Goal: Book appointment/travel/reservation

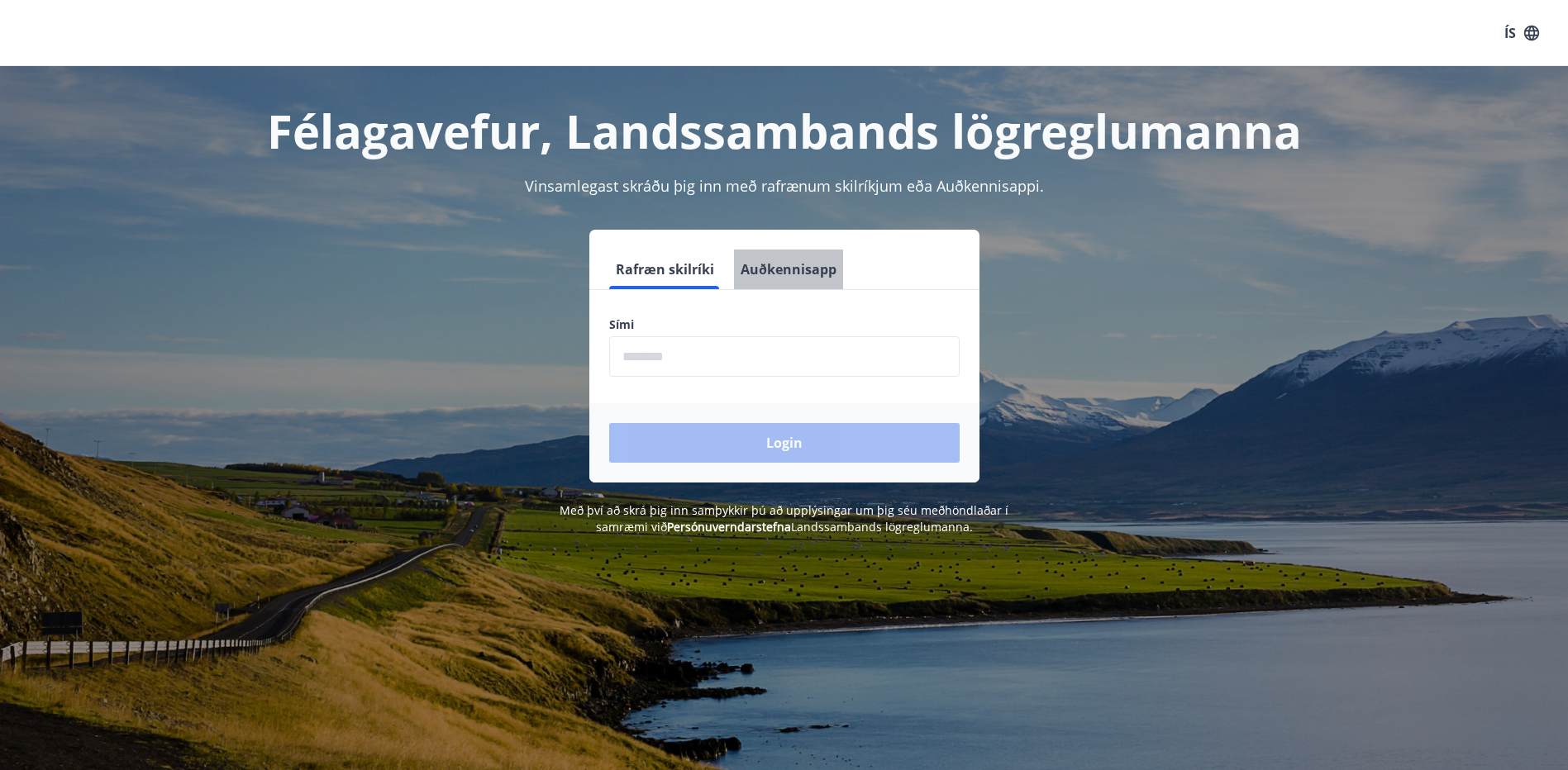
drag, startPoint x: 818, startPoint y: 267, endPoint x: 760, endPoint y: 311, distance: 72.8
click at [819, 267] on button "Auðkennisapp" at bounding box center [788, 269] width 109 height 39
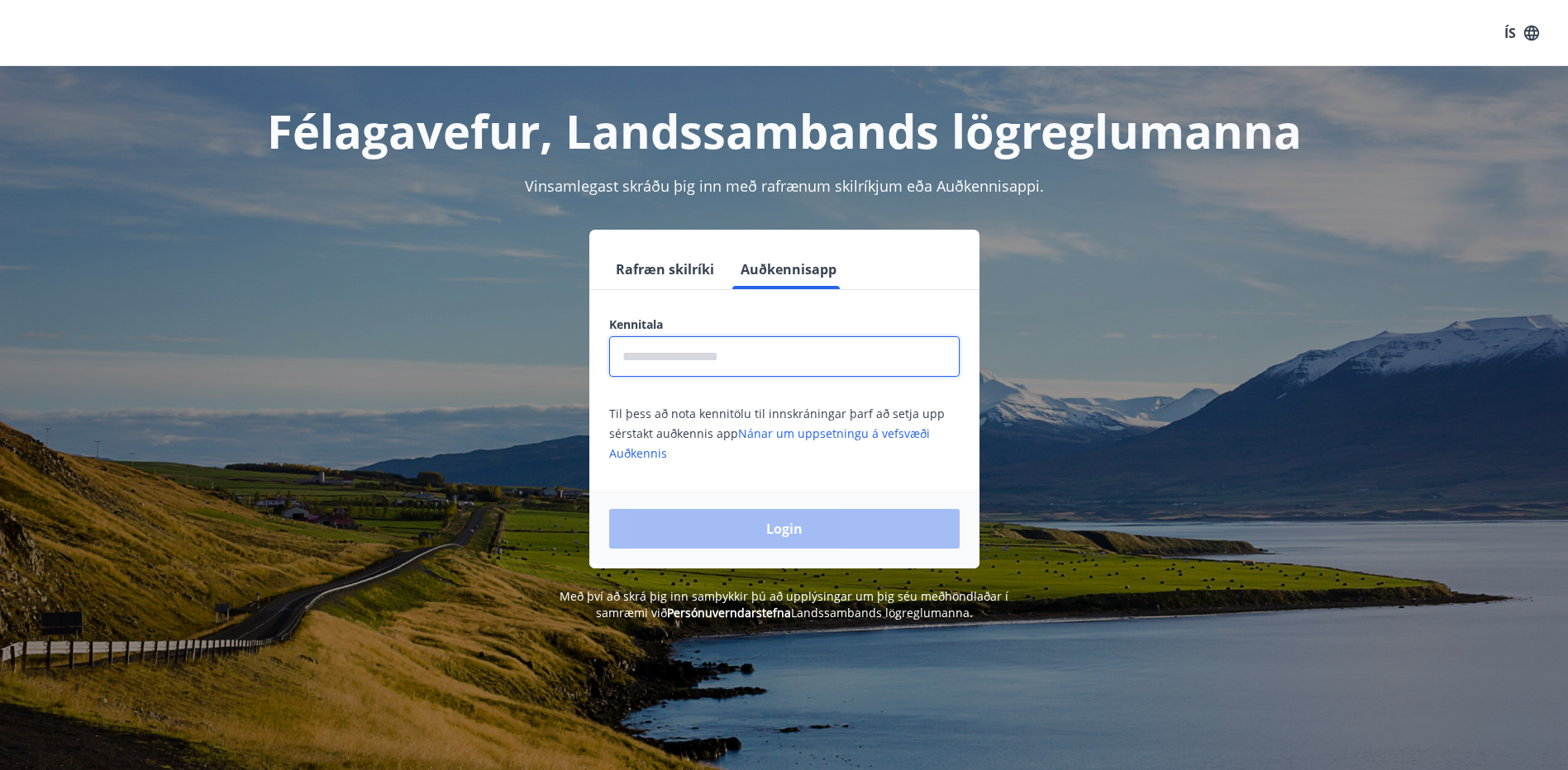
click at [726, 355] on input "text" at bounding box center [784, 357] width 350 height 40
type input "**********"
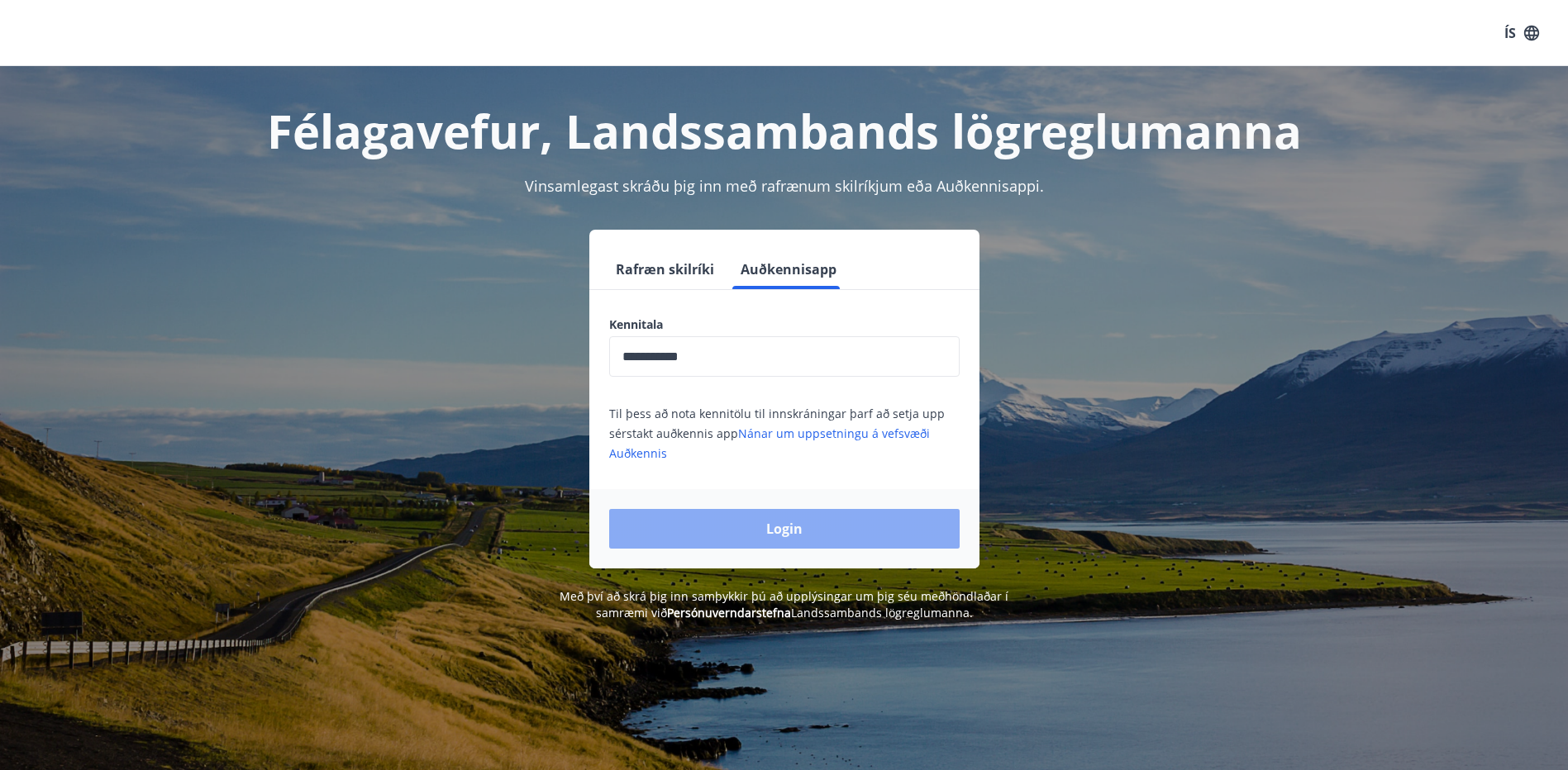
click at [749, 522] on button "Login" at bounding box center [784, 528] width 350 height 39
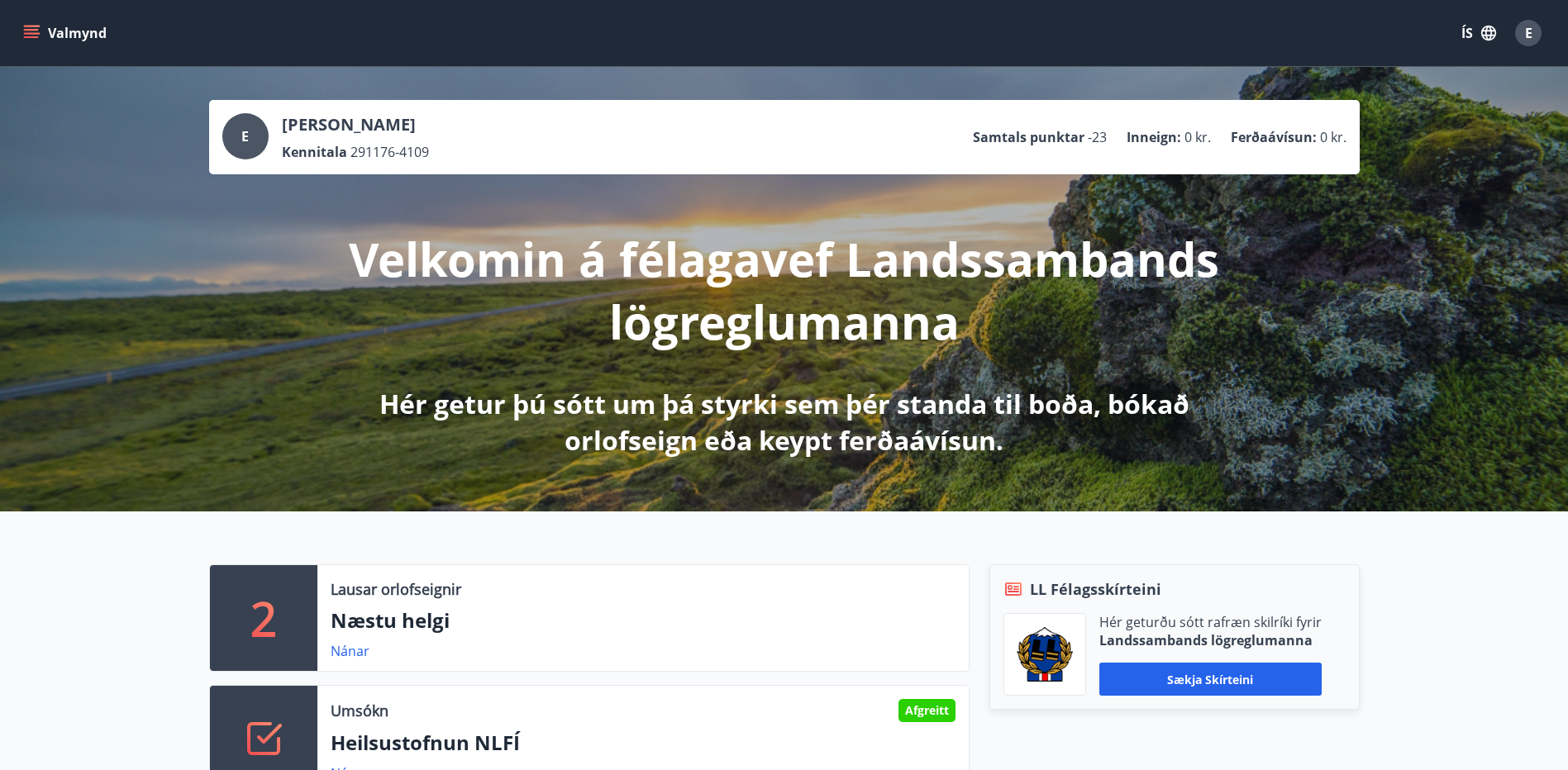
click at [60, 34] on button "Valmynd" at bounding box center [67, 33] width 94 height 30
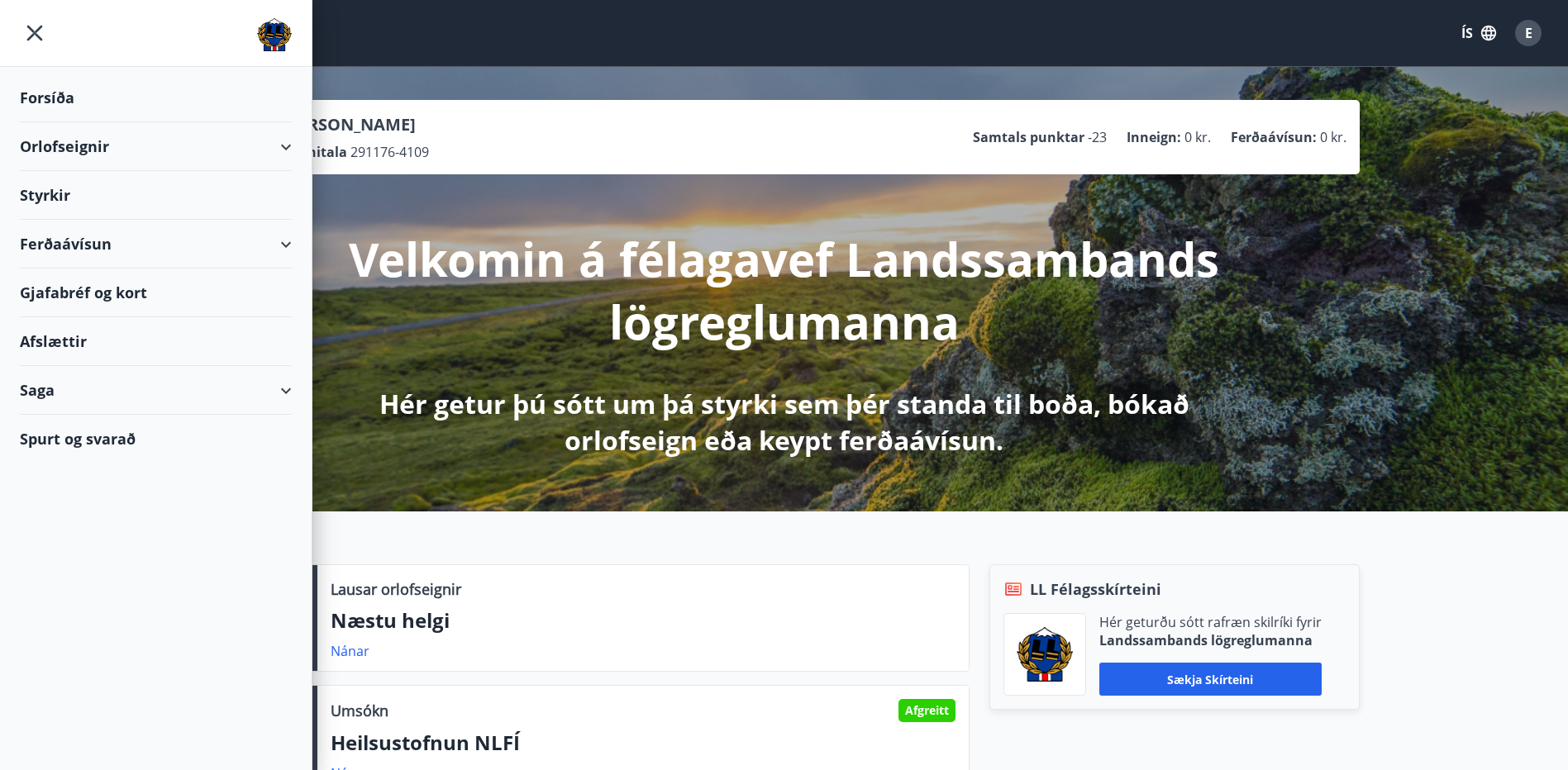
click at [78, 142] on div "Orlofseignir" at bounding box center [156, 147] width 272 height 49
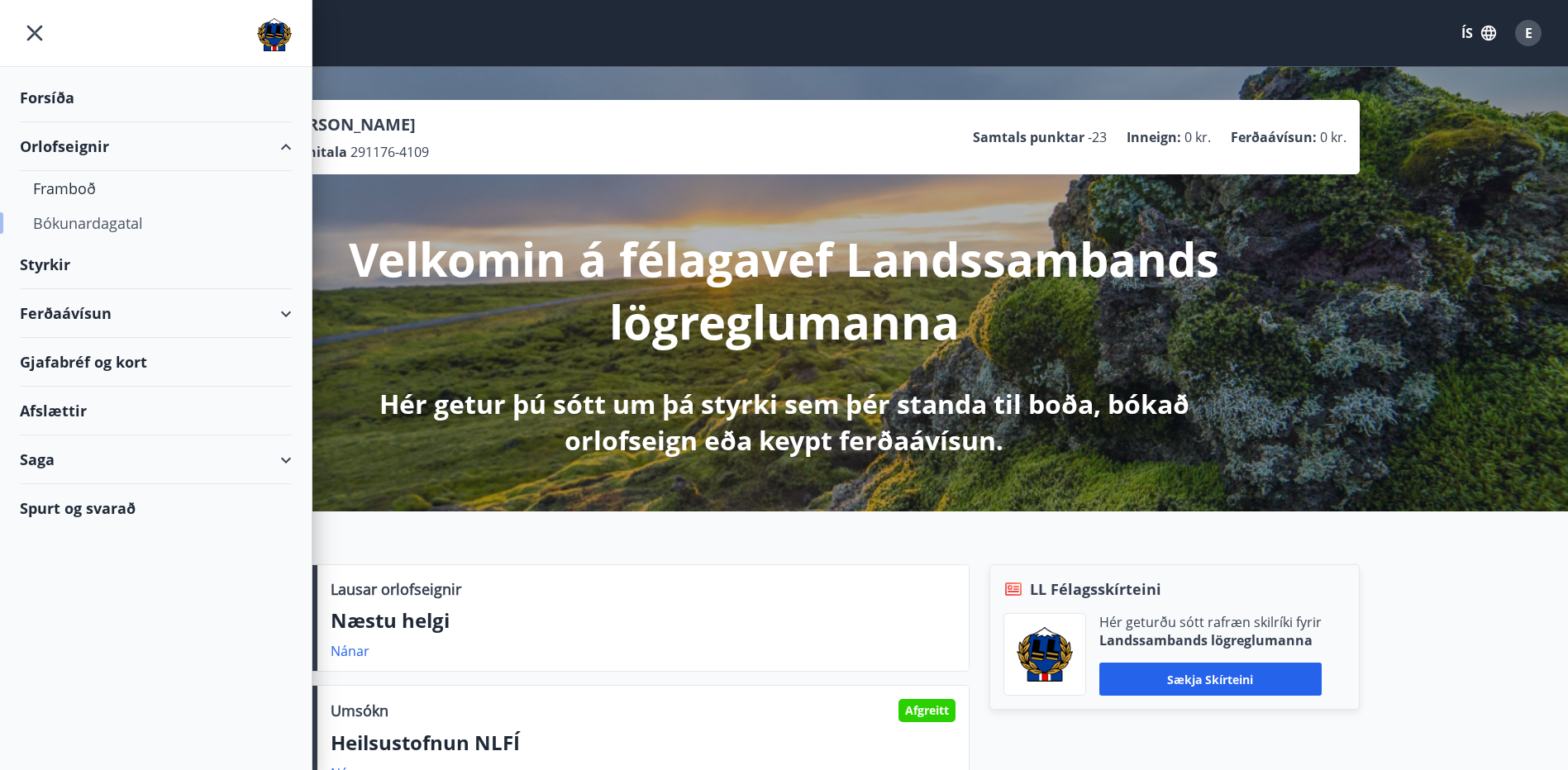
click at [97, 224] on div "Bókunardagatal" at bounding box center [156, 223] width 245 height 35
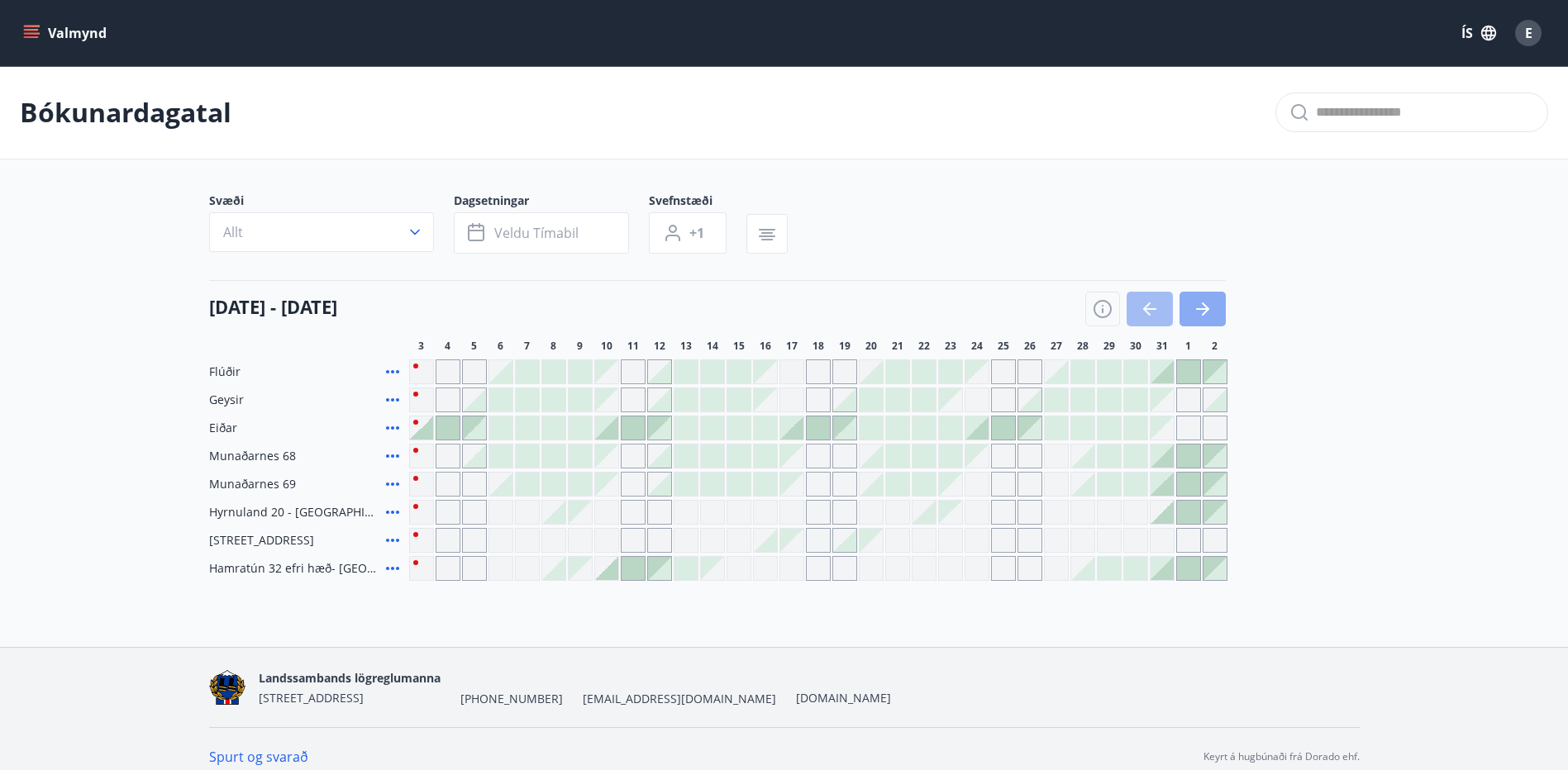
click at [1204, 310] on icon "button" at bounding box center [1202, 309] width 13 height 2
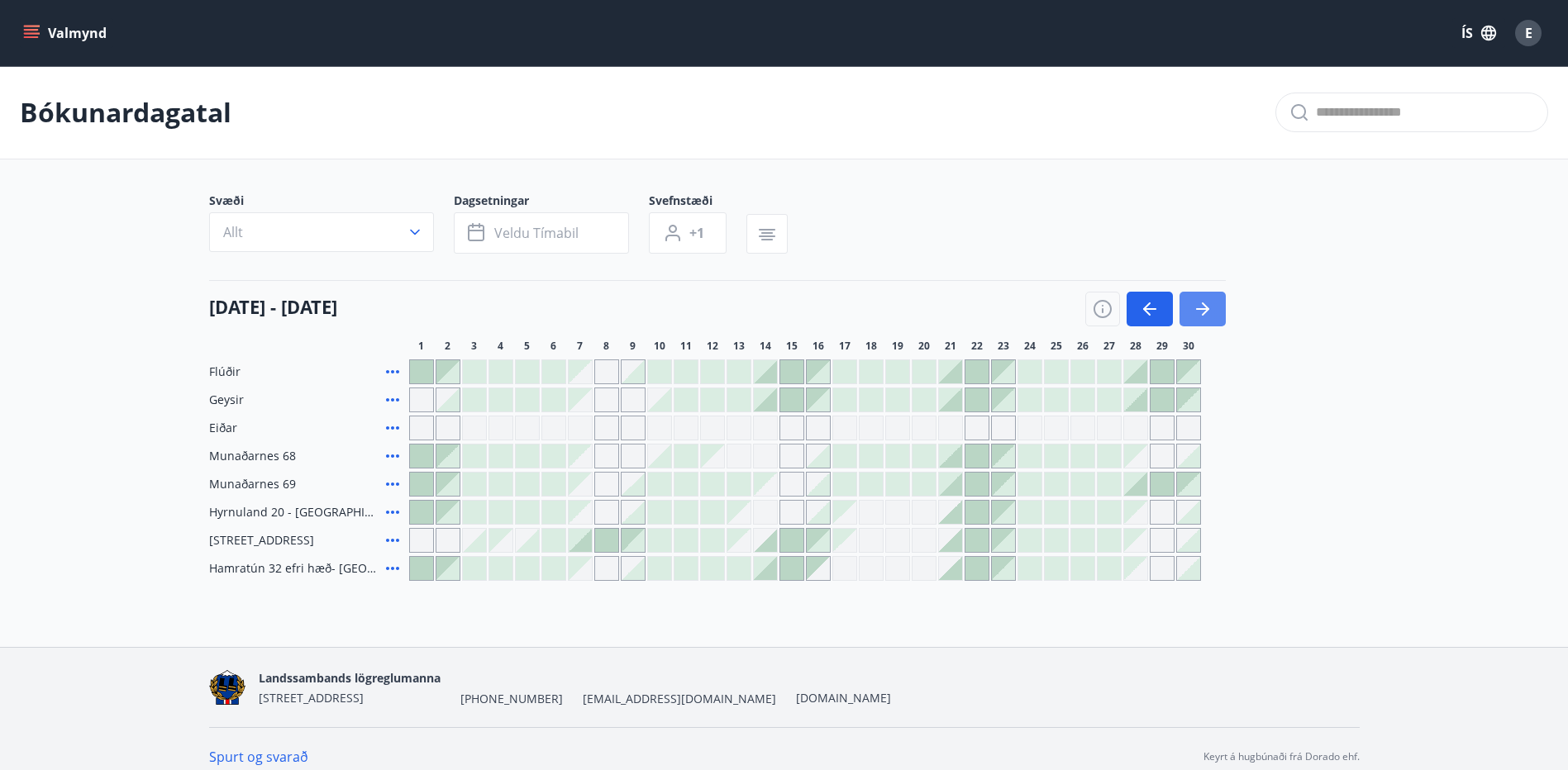
click at [1211, 309] on icon "button" at bounding box center [1203, 309] width 20 height 20
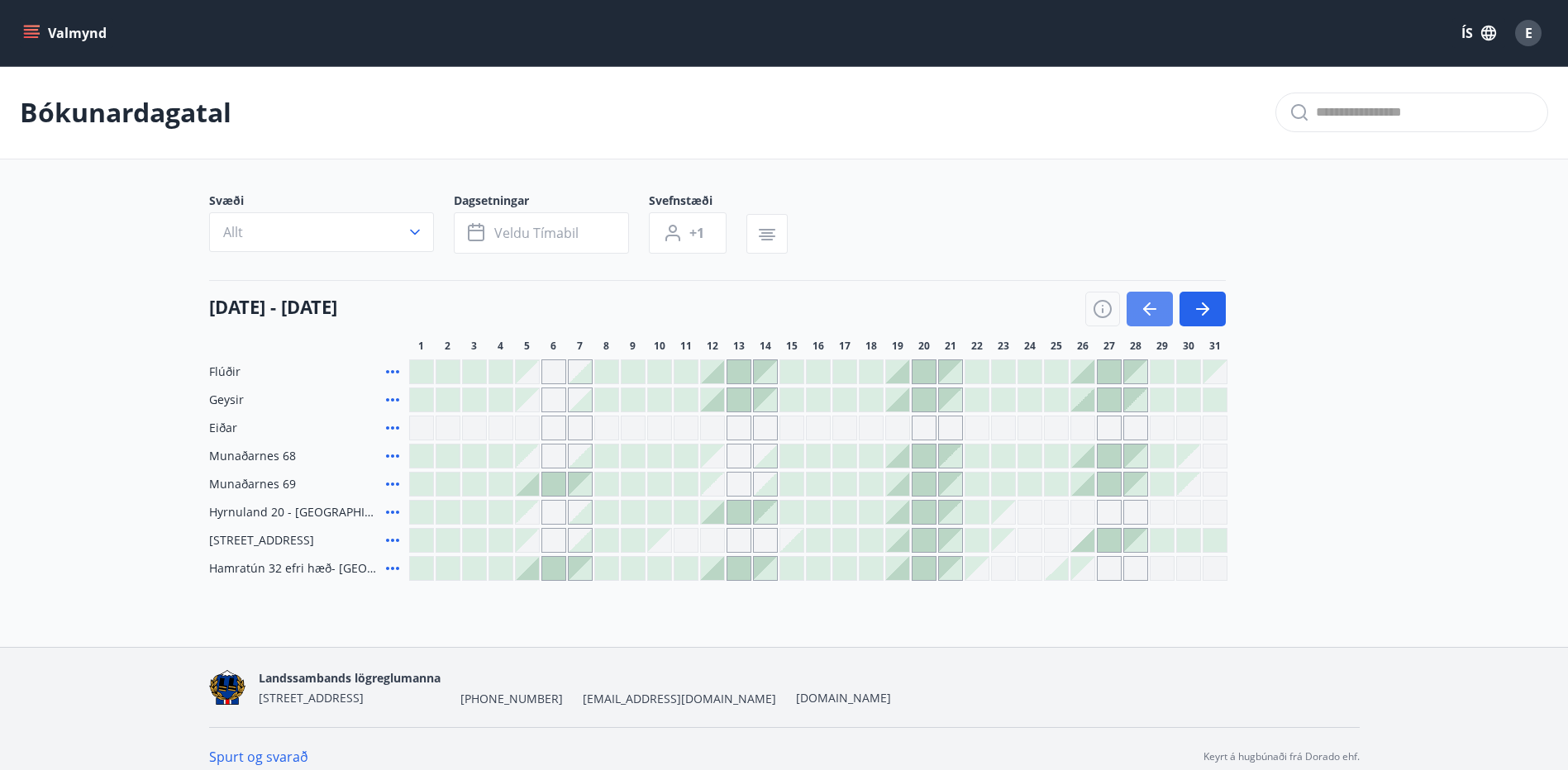
click at [1206, 304] on icon "button" at bounding box center [1203, 309] width 20 height 20
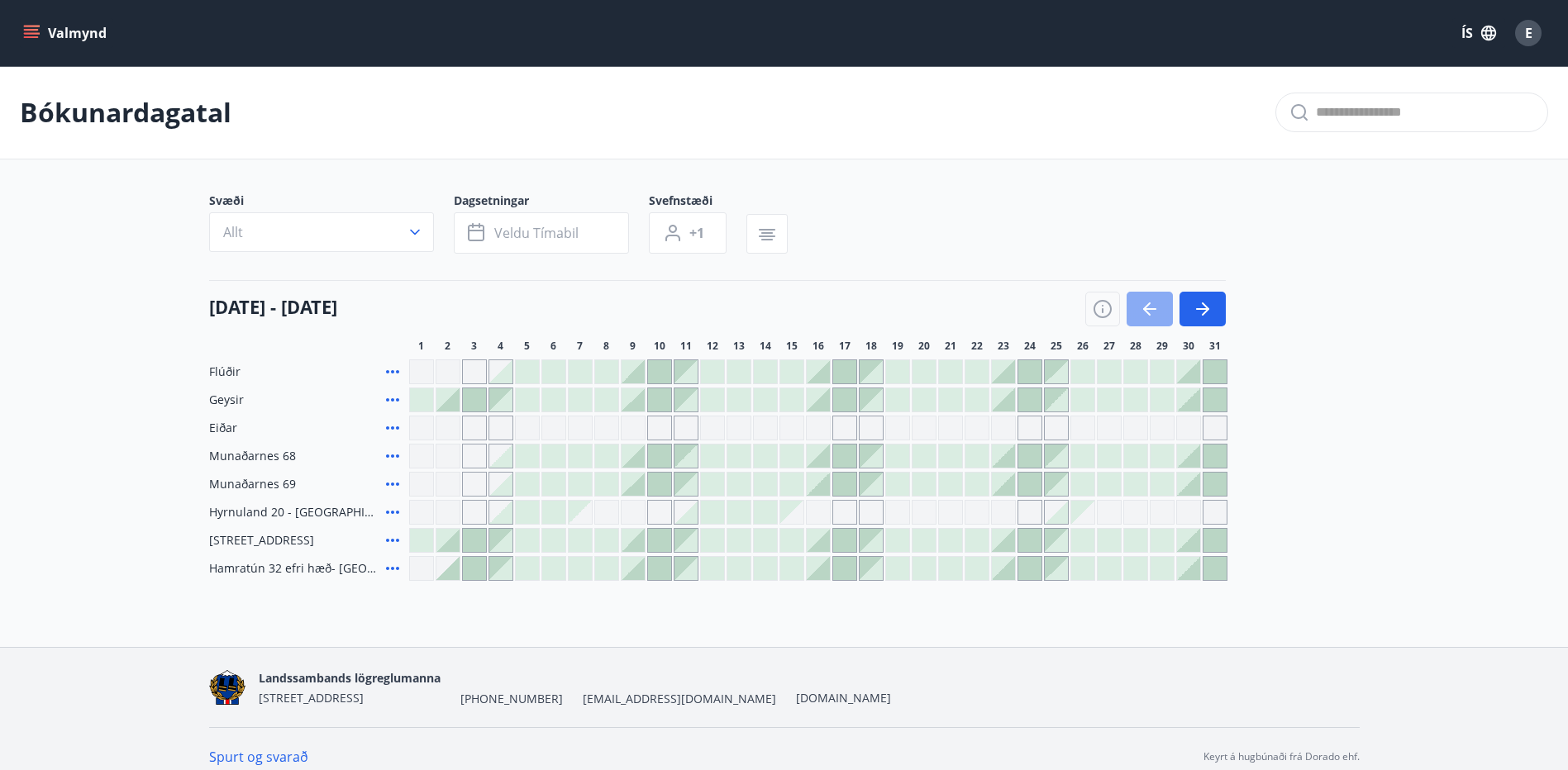
click at [1153, 308] on icon "button" at bounding box center [1149, 309] width 13 height 2
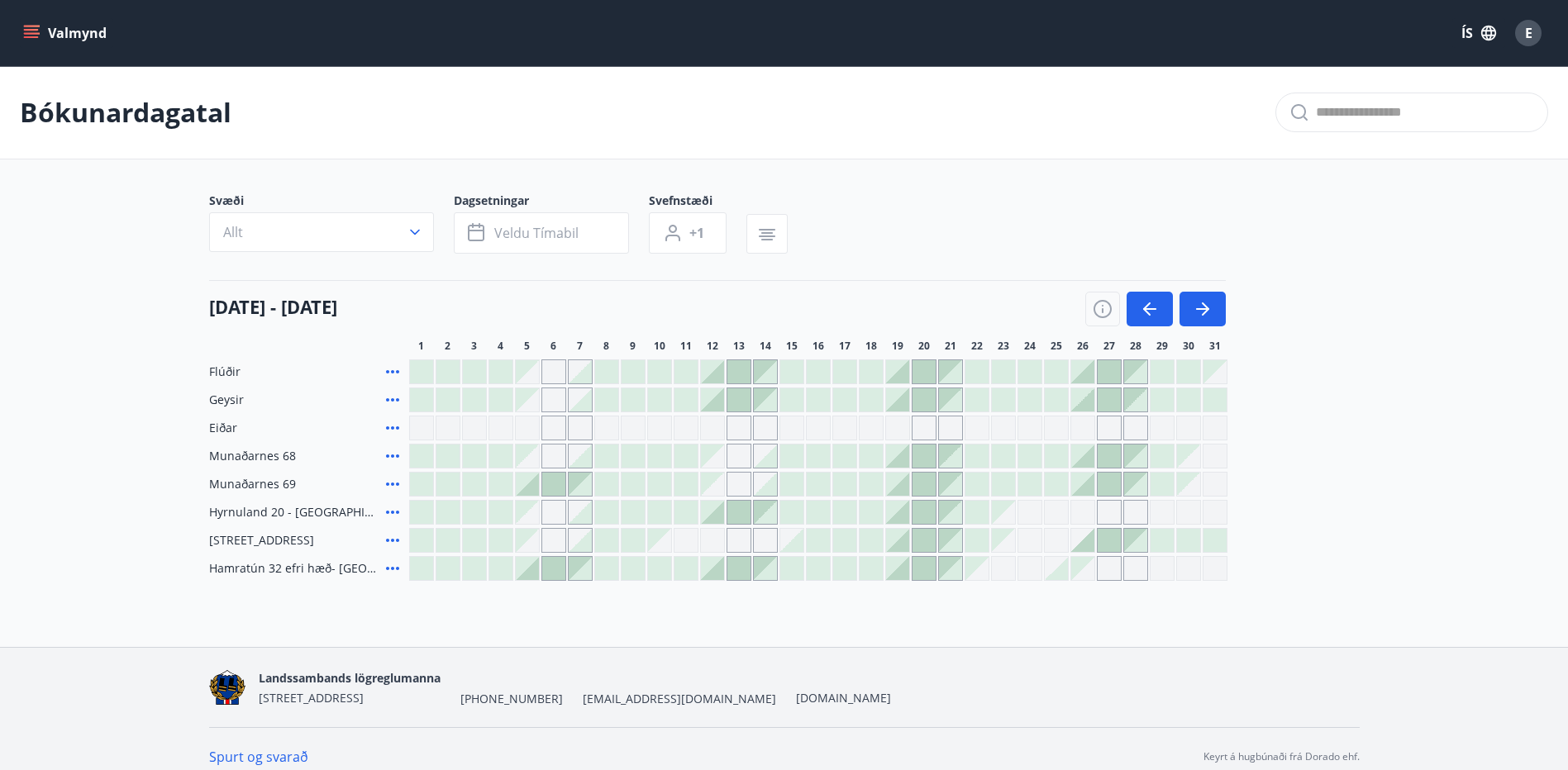
click at [1165, 168] on main "Bókunardagatal Svæði Allt Dagsetningar Veldu tímabil Svefnstæði +1 01 desember …" at bounding box center [784, 323] width 1568 height 515
click at [1190, 396] on div at bounding box center [1189, 400] width 23 height 23
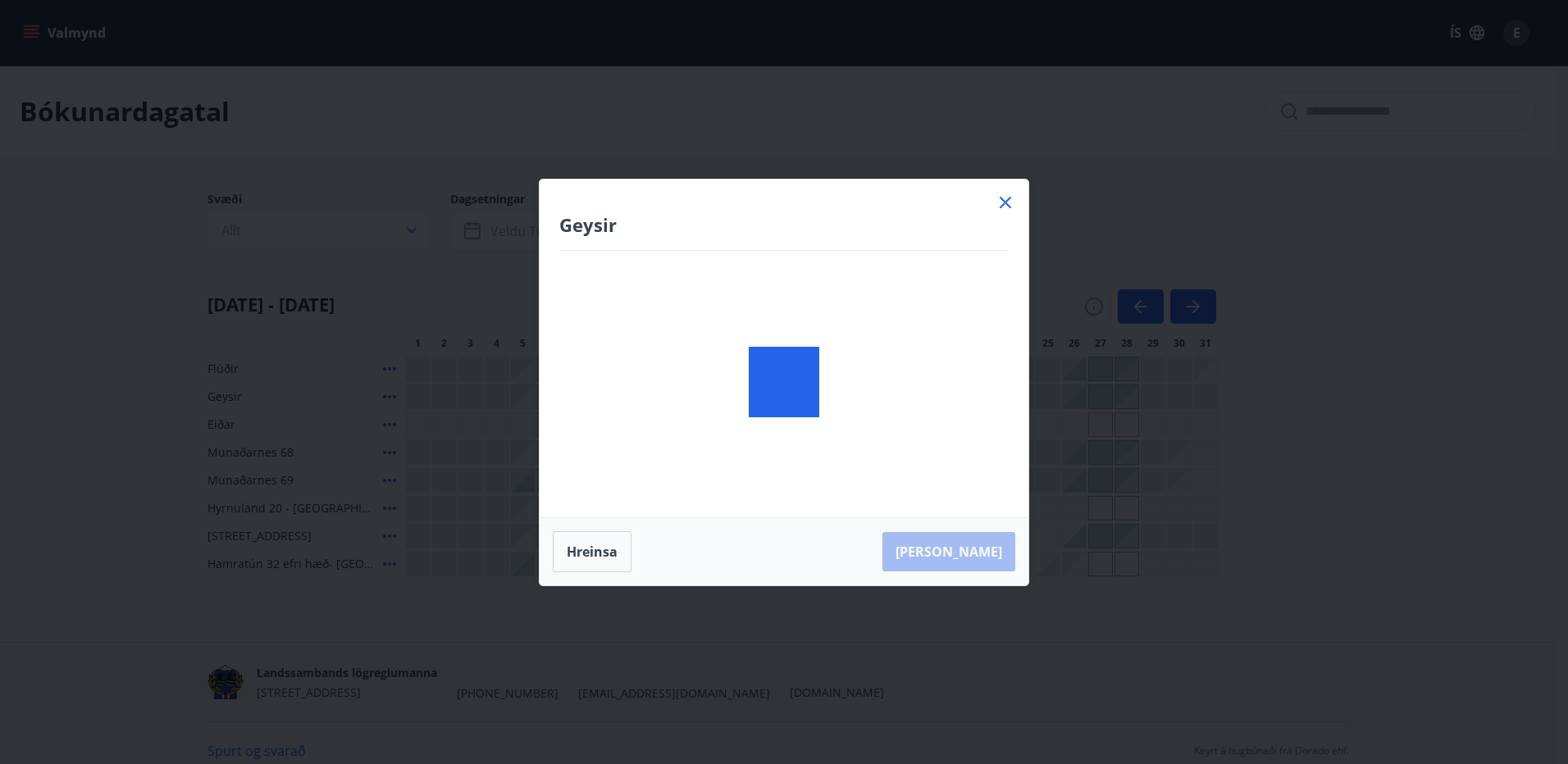
click at [1181, 398] on body "Valmynd ÍS E Bókunardagatal Svæði Allt Dagsetningar Veldu tímabil Svefnstæði +1…" at bounding box center [784, 389] width 1568 height 778
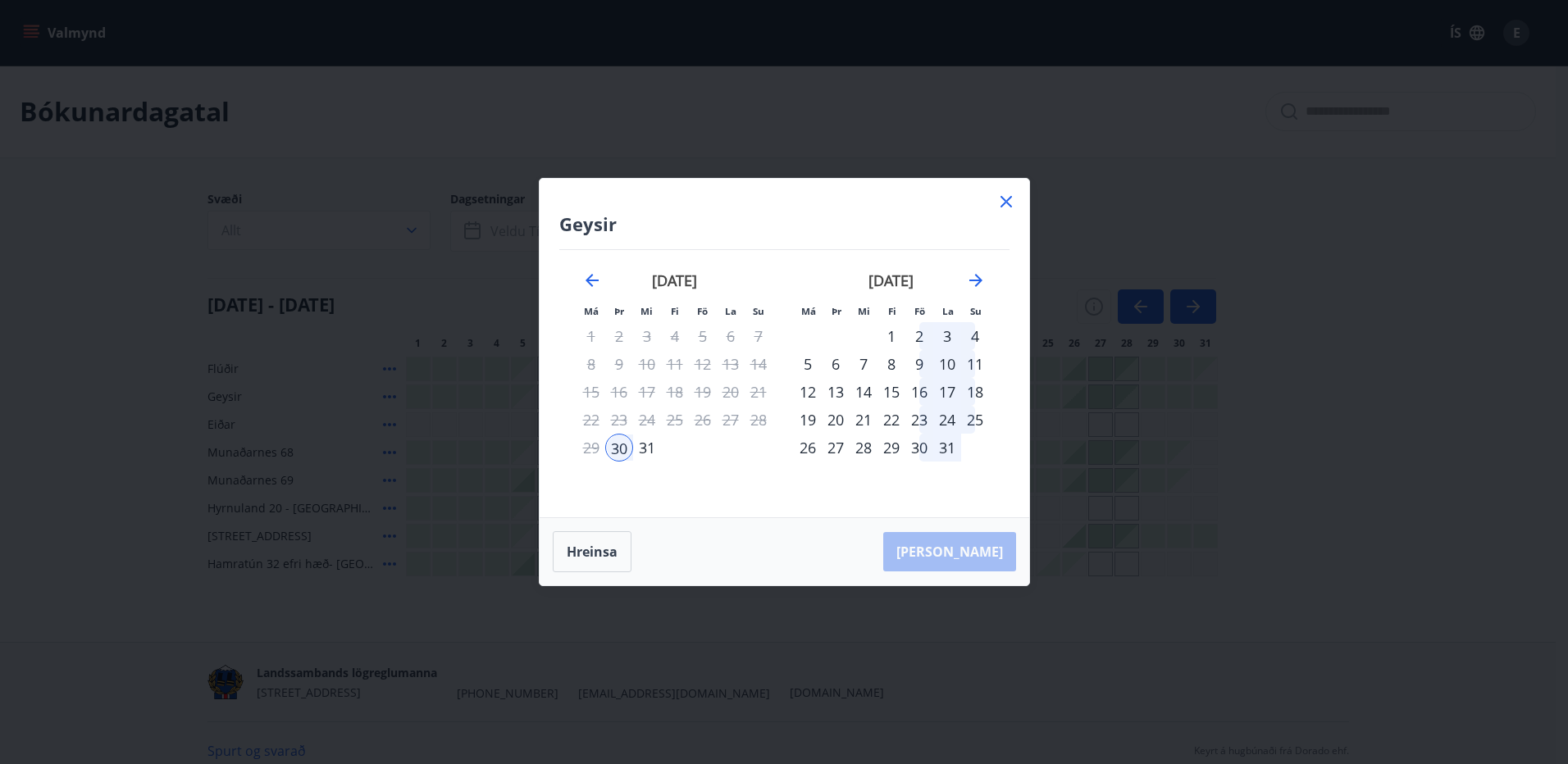
click at [644, 450] on div "31" at bounding box center [647, 448] width 28 height 28
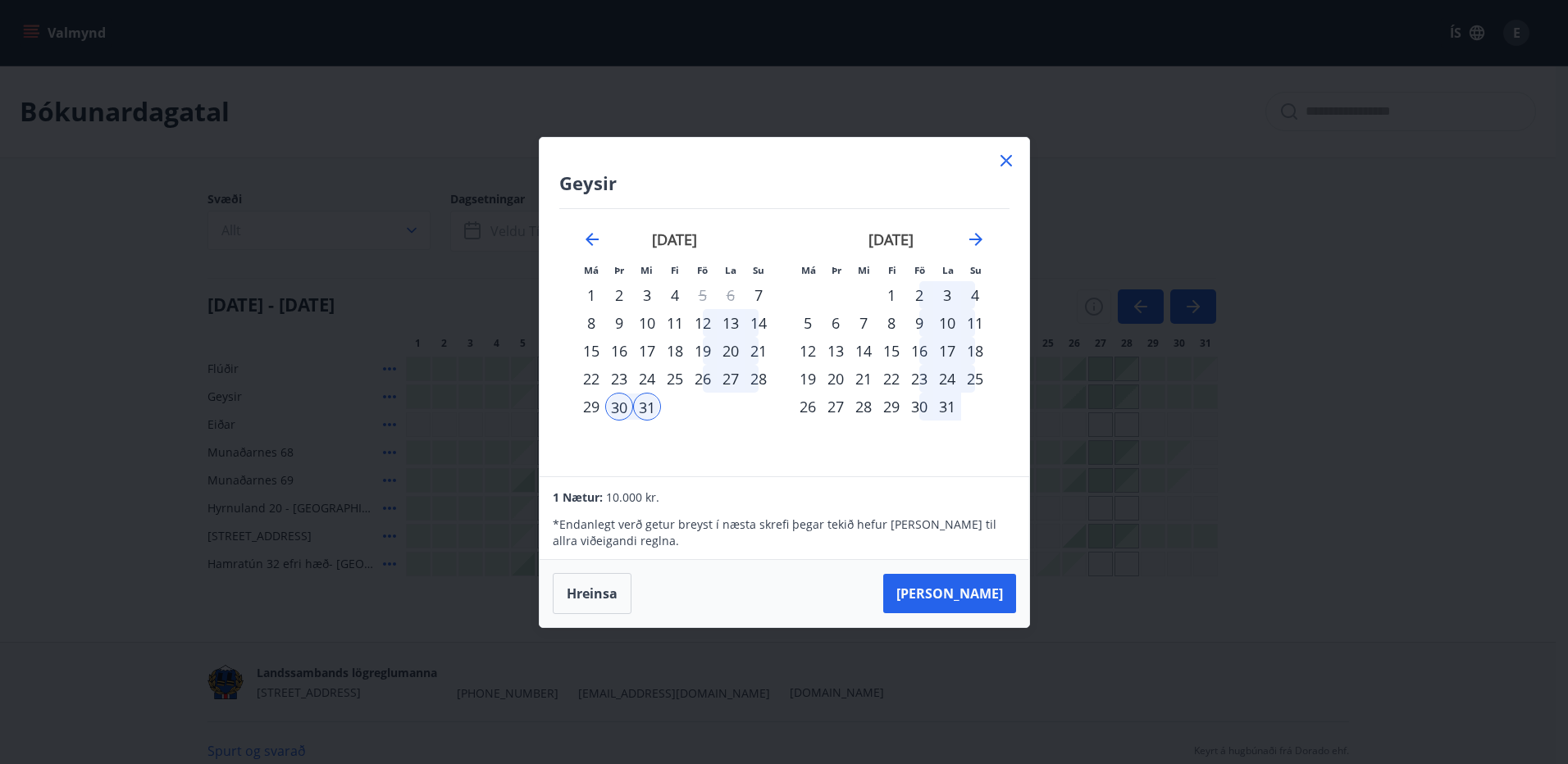
click at [893, 299] on div "1" at bounding box center [892, 296] width 28 height 28
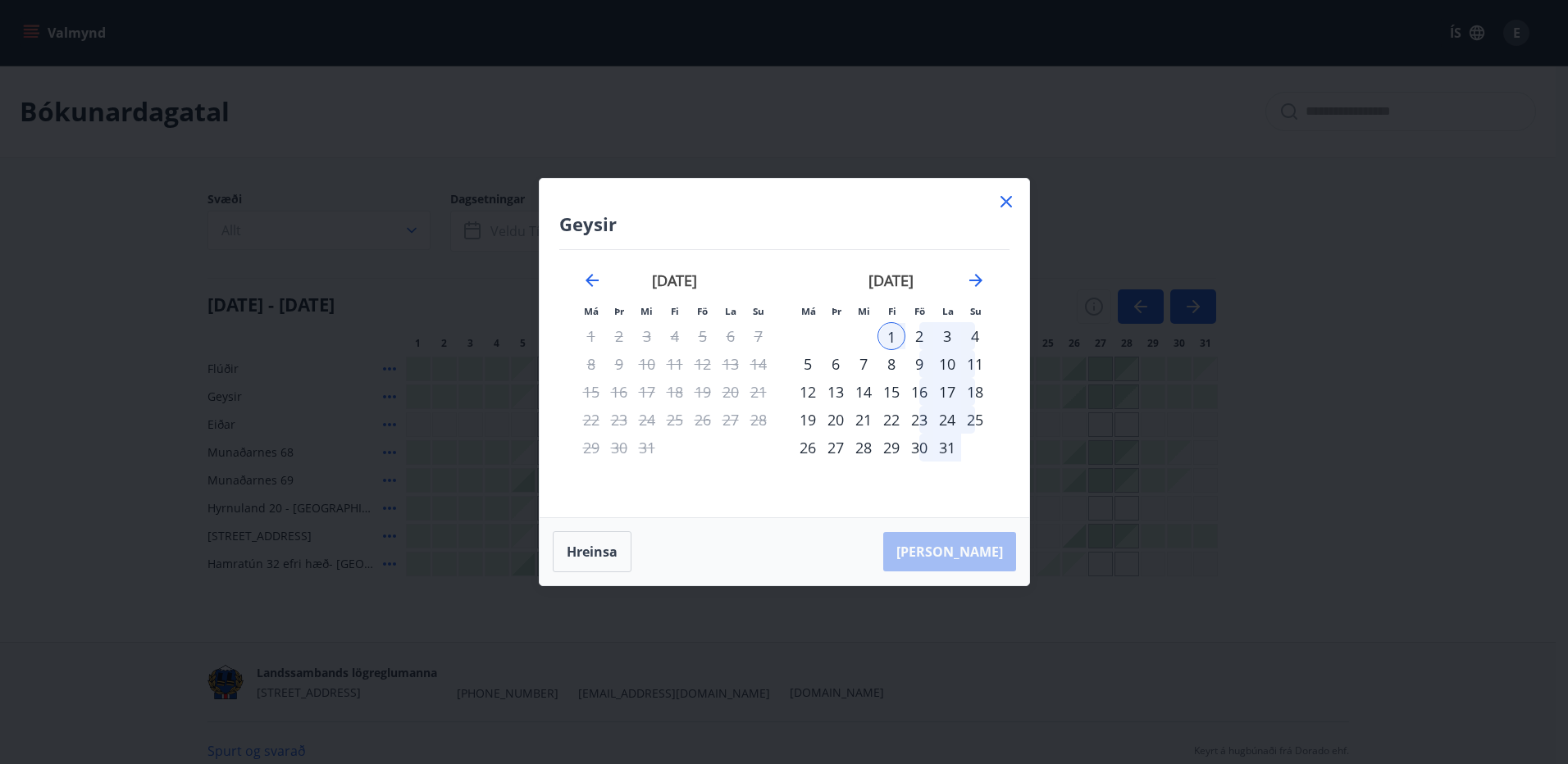
click at [917, 335] on div "2" at bounding box center [920, 336] width 28 height 28
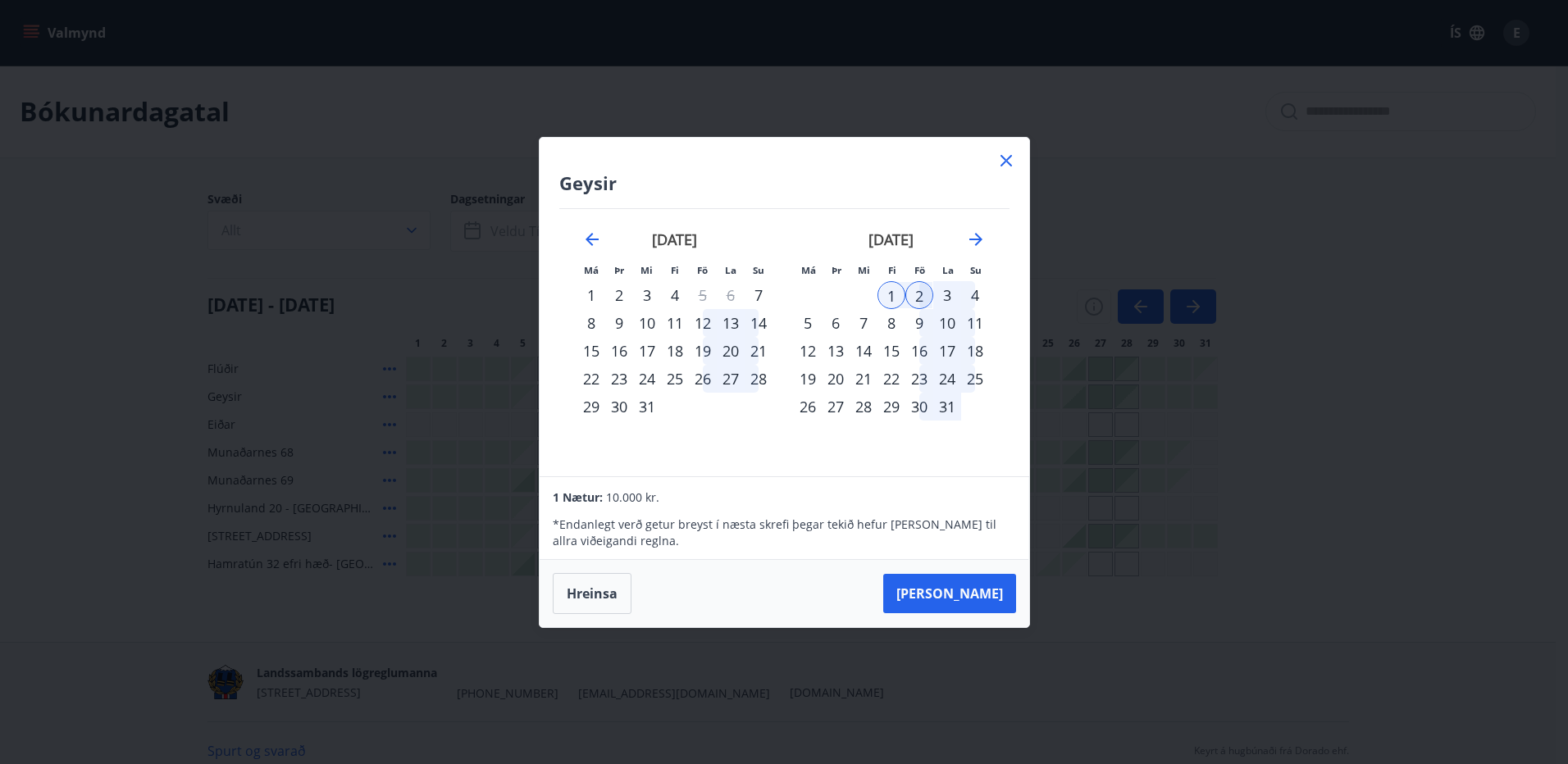
click at [620, 411] on div "30" at bounding box center [619, 407] width 28 height 28
click at [647, 411] on div "31" at bounding box center [647, 407] width 28 height 28
drag, startPoint x: 891, startPoint y: 294, endPoint x: 914, endPoint y: 296, distance: 23.1
click at [892, 294] on div "1" at bounding box center [892, 296] width 28 height 28
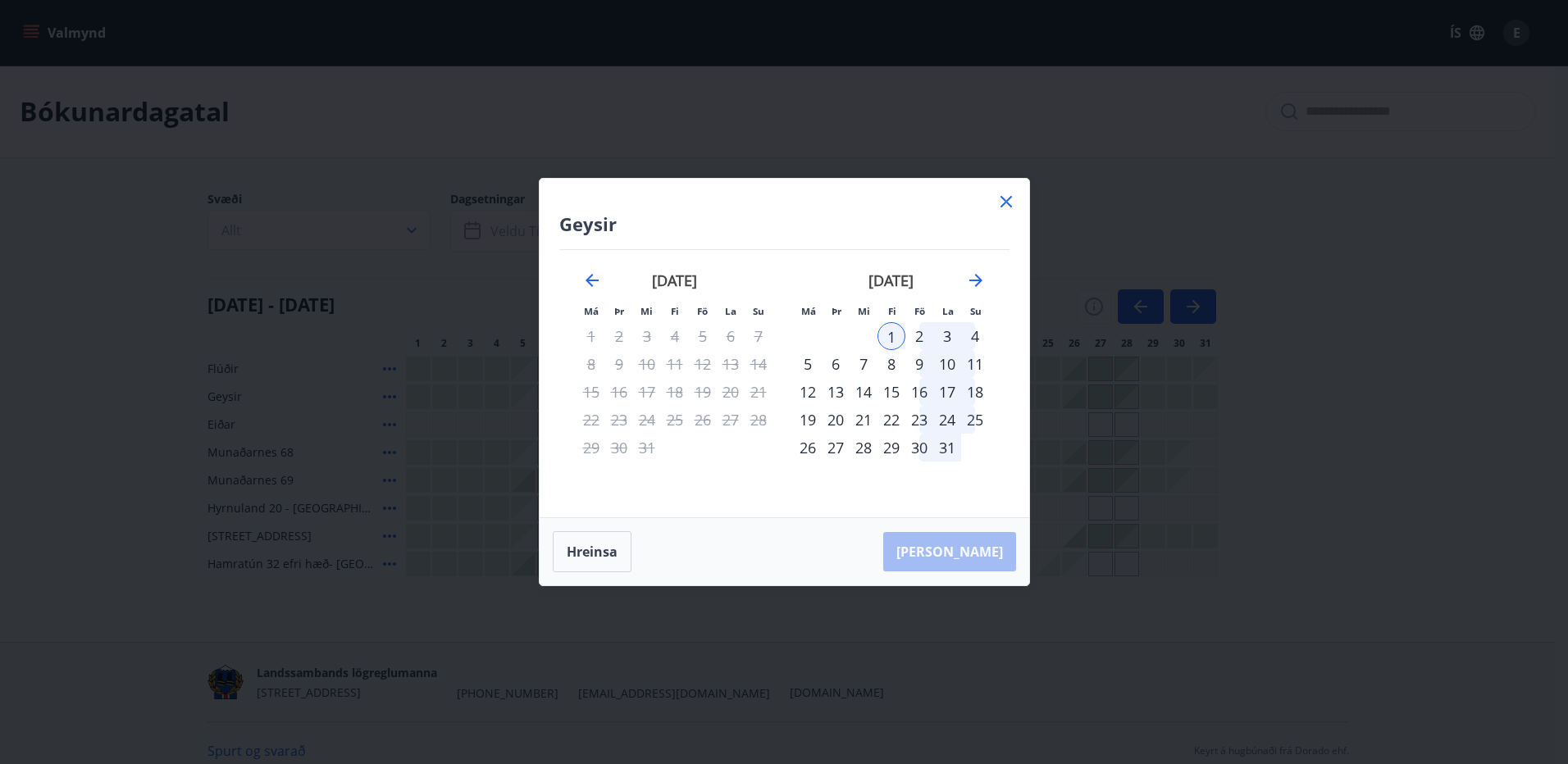
click at [918, 339] on div "2" at bounding box center [920, 336] width 28 height 28
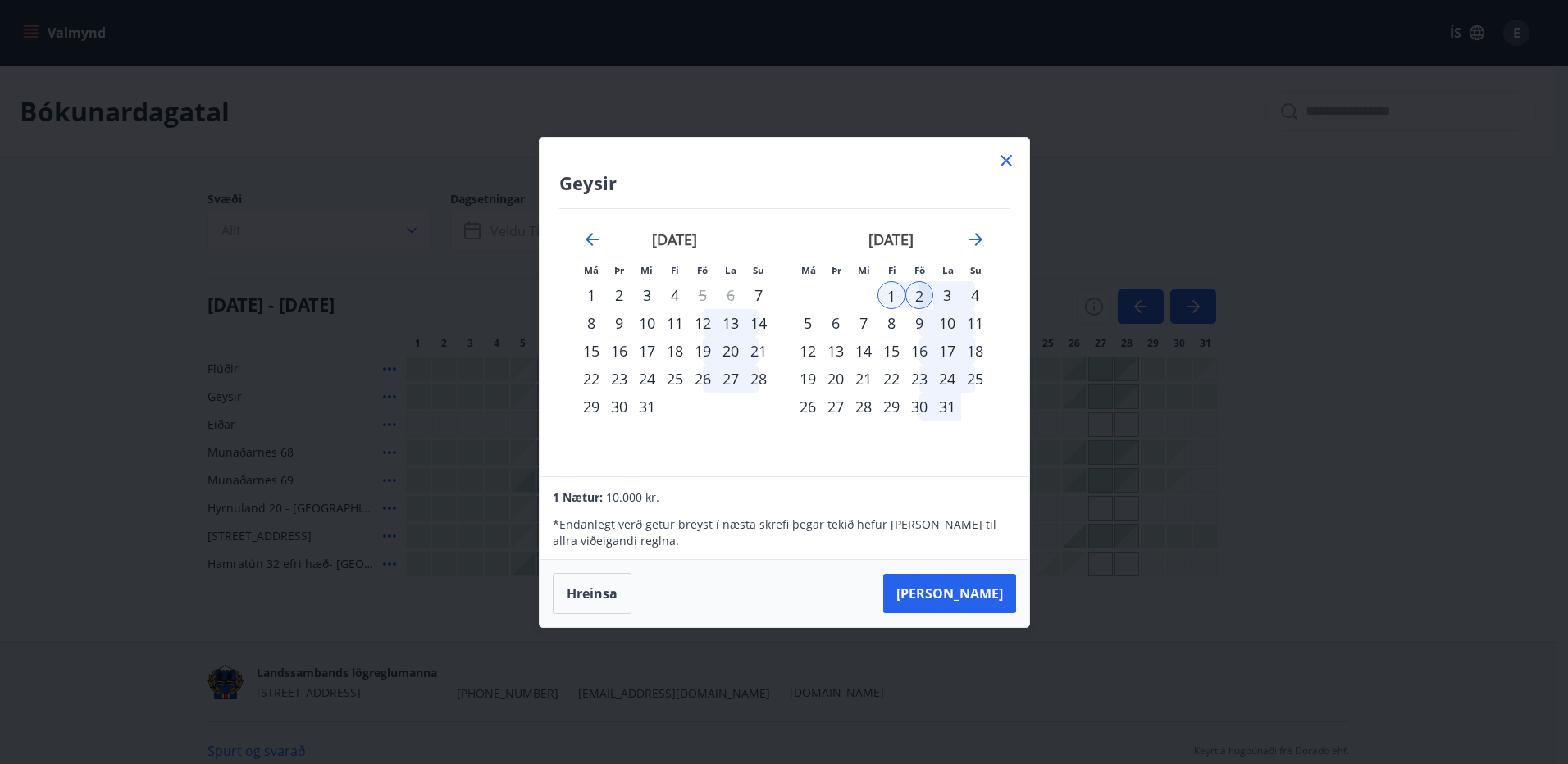
click at [949, 303] on div "3" at bounding box center [947, 296] width 28 height 28
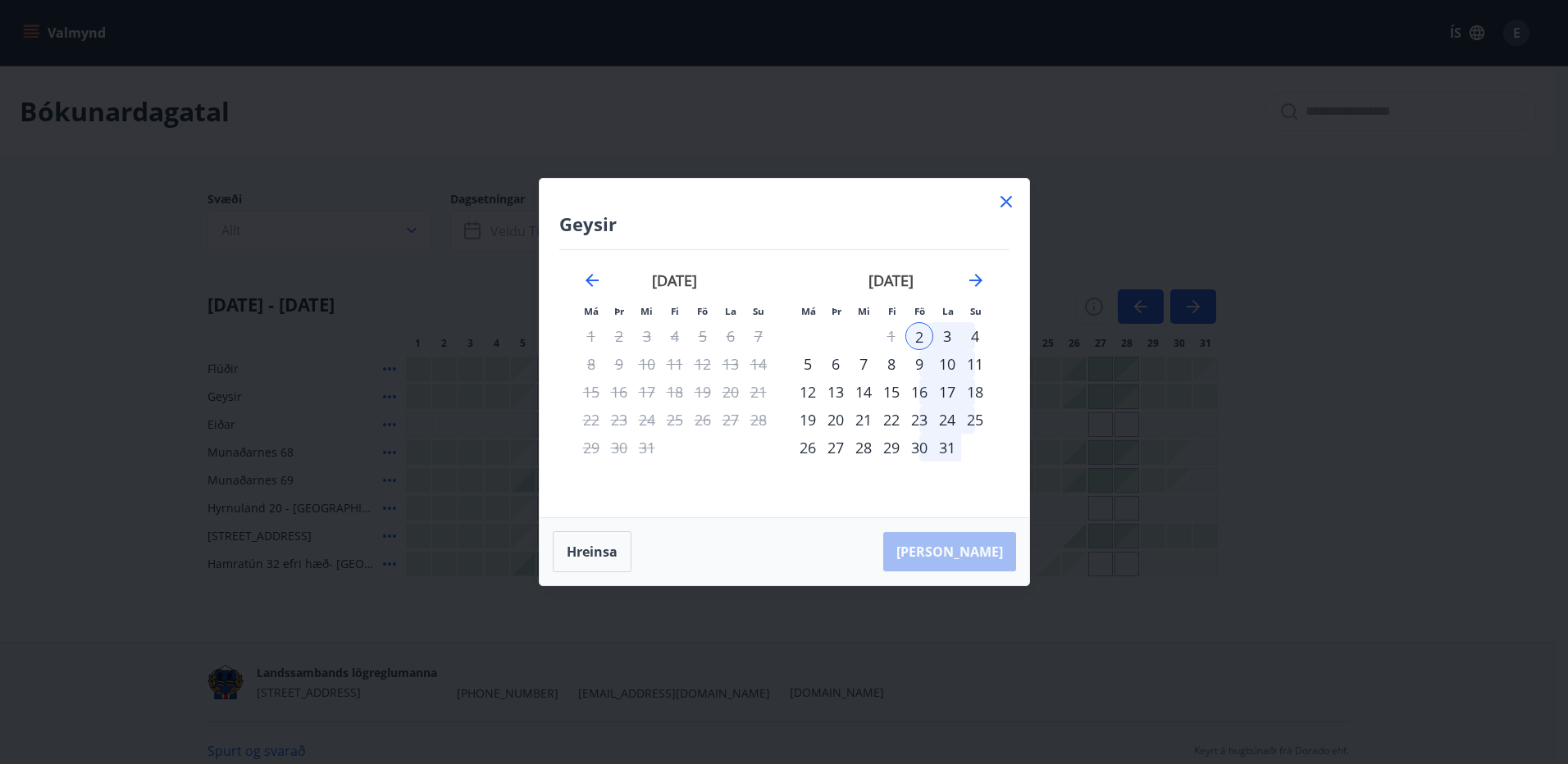
click at [618, 448] on div "30" at bounding box center [619, 448] width 28 height 28
click at [589, 283] on icon "Move backward to switch to the previous month." at bounding box center [592, 280] width 13 height 13
click at [982, 277] on icon "Move forward to switch to the next month." at bounding box center [976, 280] width 20 height 20
click at [917, 335] on div "2" at bounding box center [920, 336] width 28 height 28
click at [893, 335] on div "1" at bounding box center [892, 336] width 28 height 28
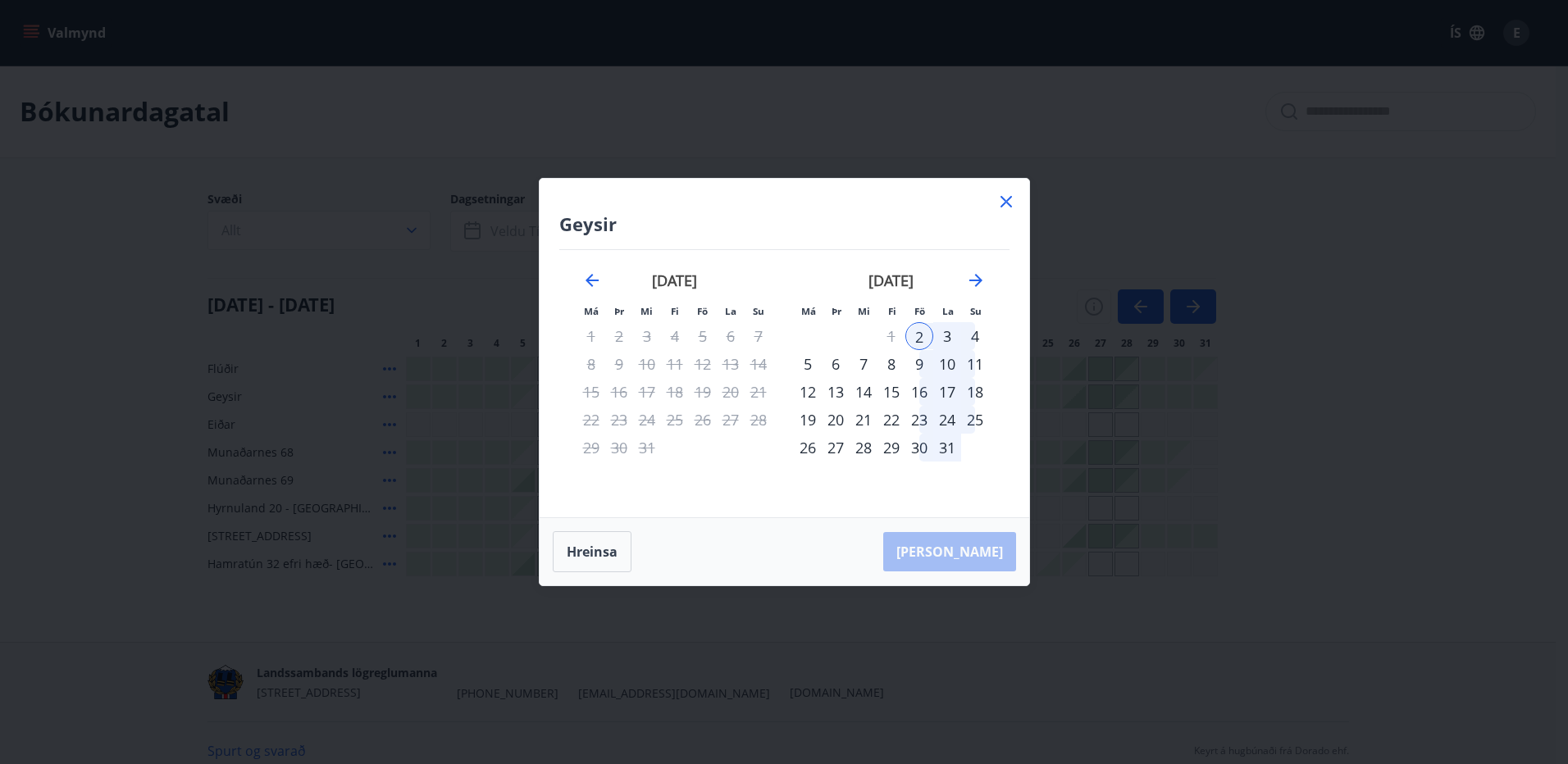
click at [939, 342] on div "3" at bounding box center [947, 336] width 28 height 28
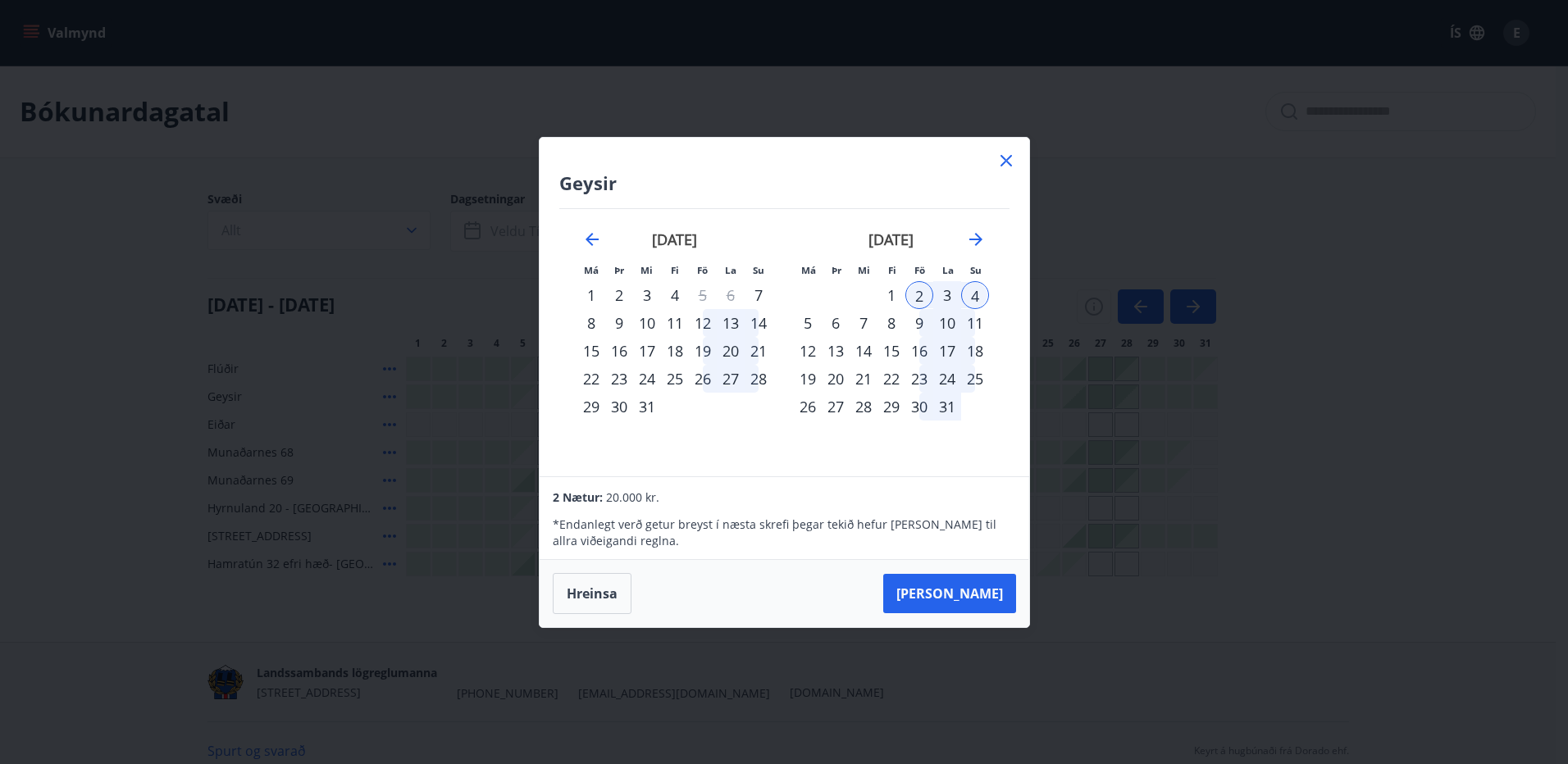
click at [621, 407] on div "30" at bounding box center [619, 407] width 28 height 28
click at [915, 293] on div "2" at bounding box center [920, 296] width 28 height 28
click at [601, 599] on button "Hreinsa" at bounding box center [592, 594] width 79 height 41
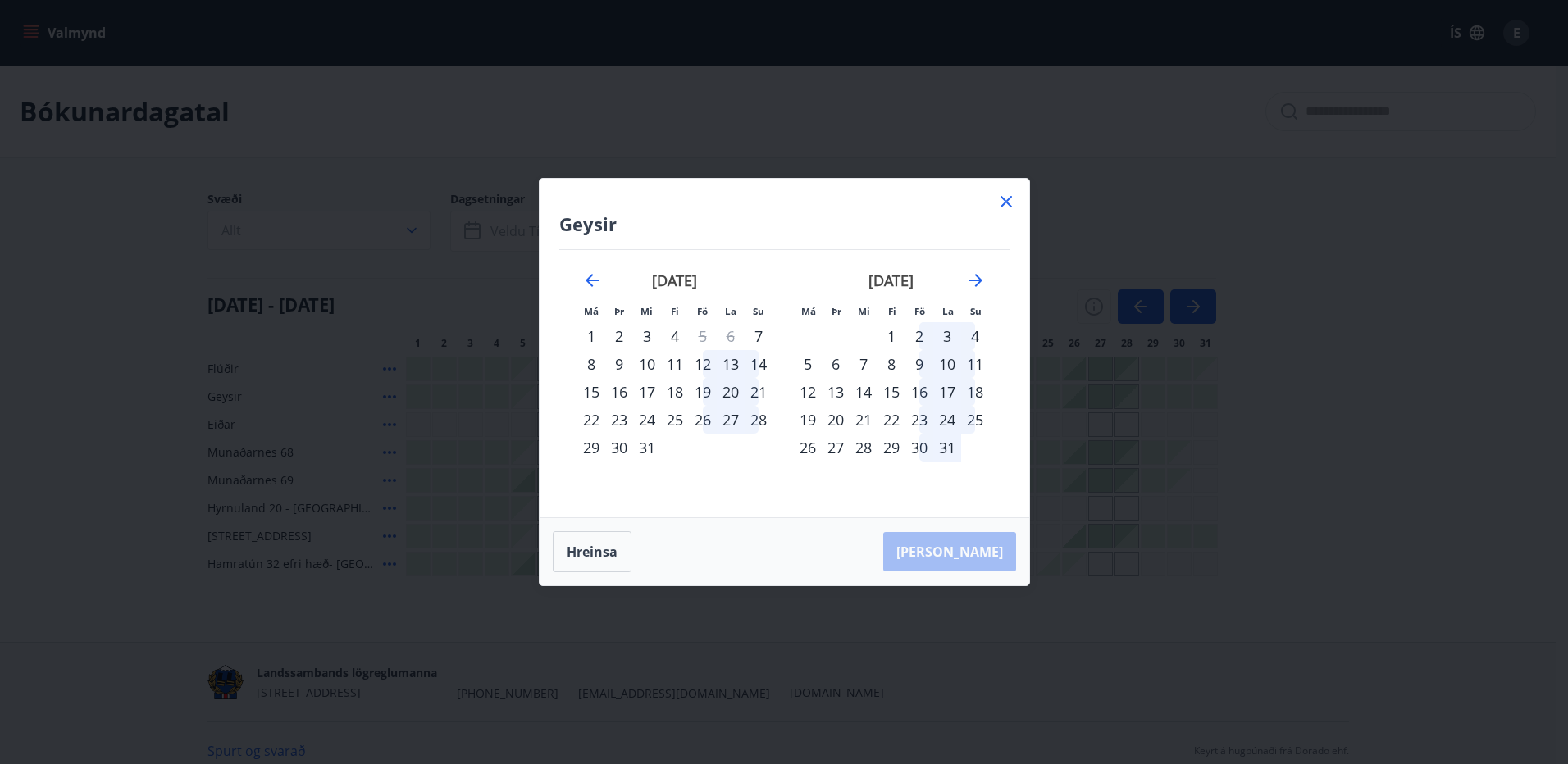
drag, startPoint x: 617, startPoint y: 450, endPoint x: 978, endPoint y: 335, distance: 378.9
click at [618, 449] on div "30" at bounding box center [619, 448] width 28 height 28
click at [977, 337] on div "4" at bounding box center [975, 336] width 28 height 28
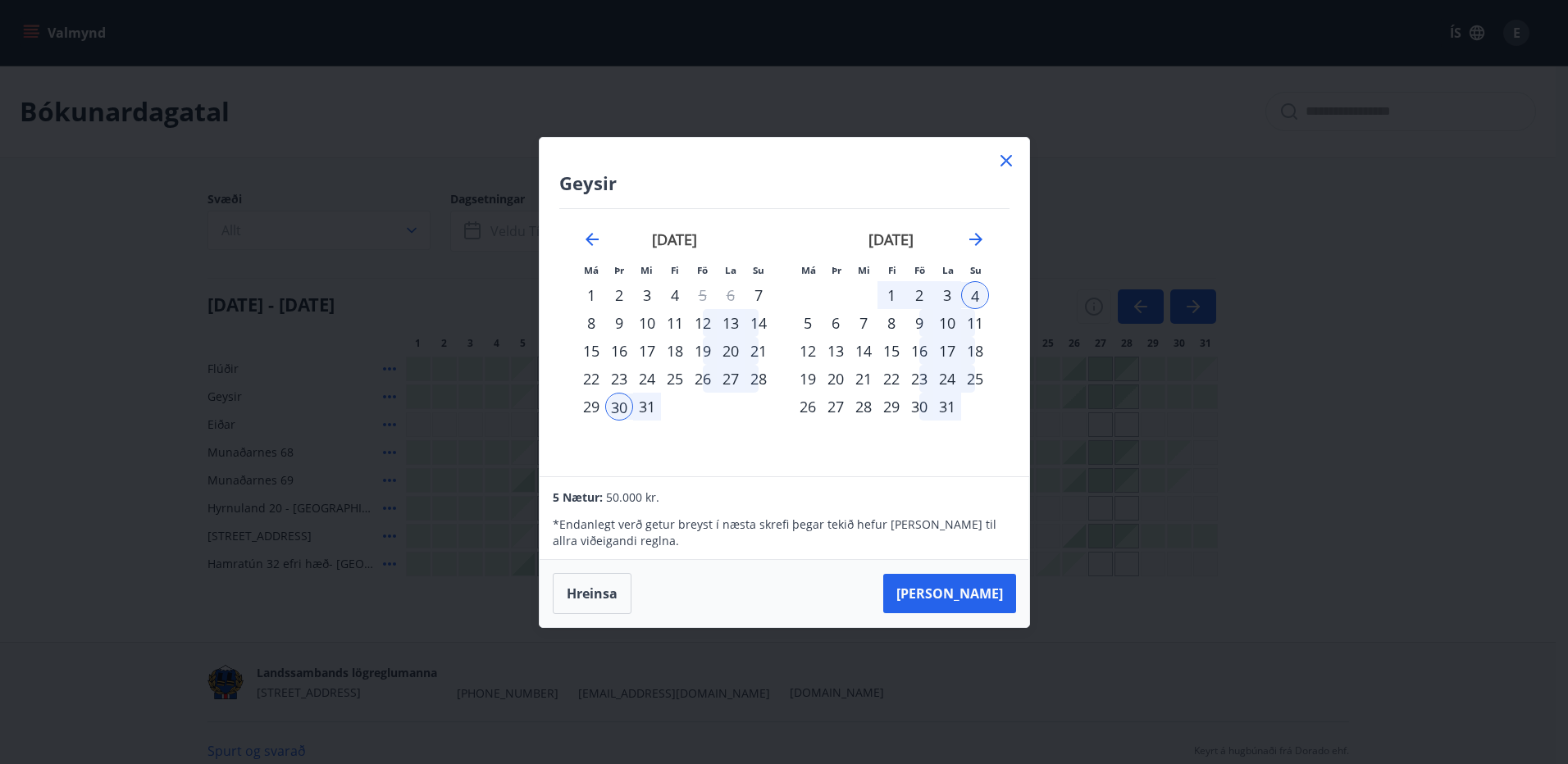
click at [997, 599] on button "Taka Frá" at bounding box center [949, 594] width 133 height 39
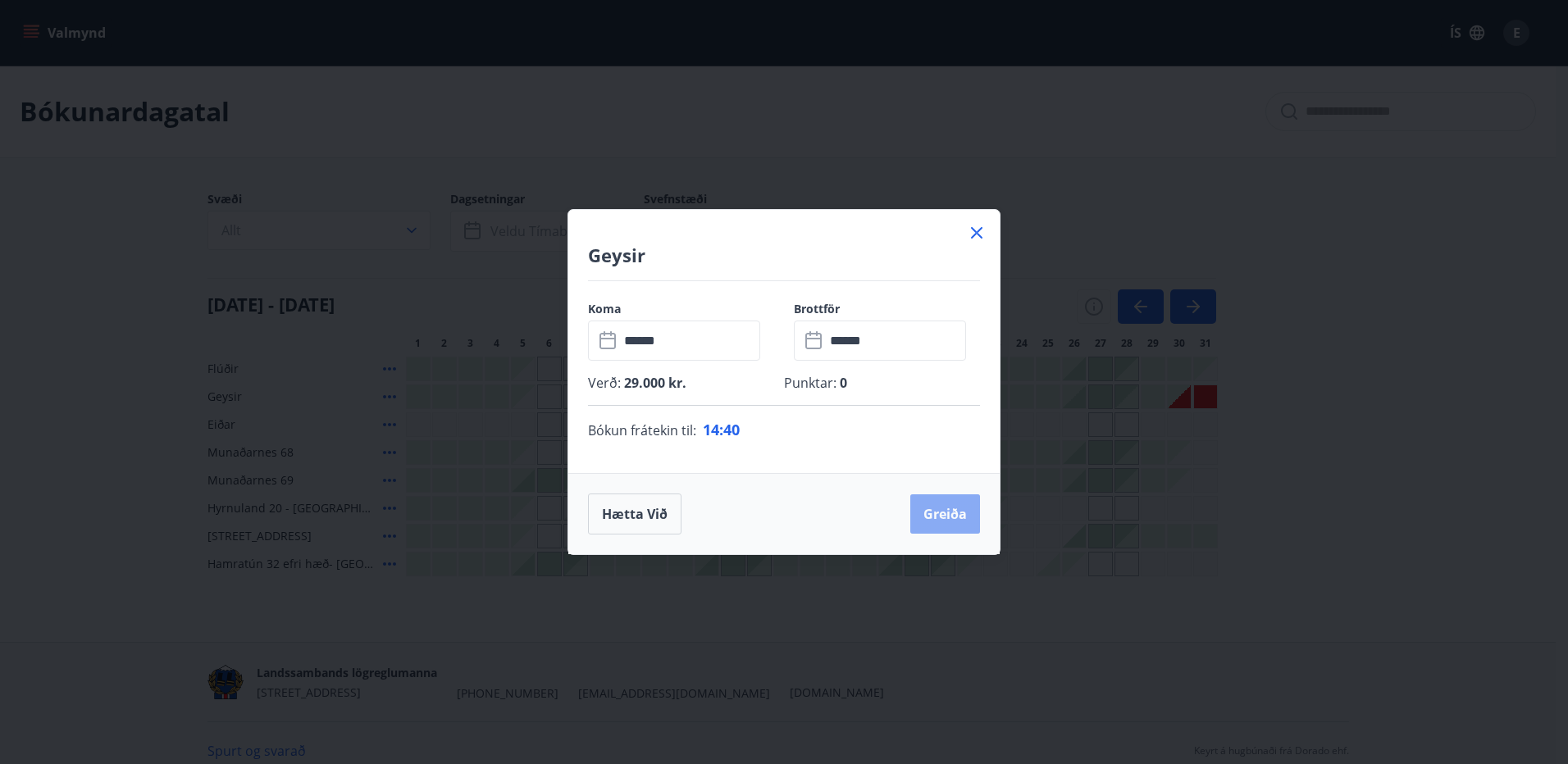
click at [961, 515] on button "Greiða" at bounding box center [945, 514] width 70 height 39
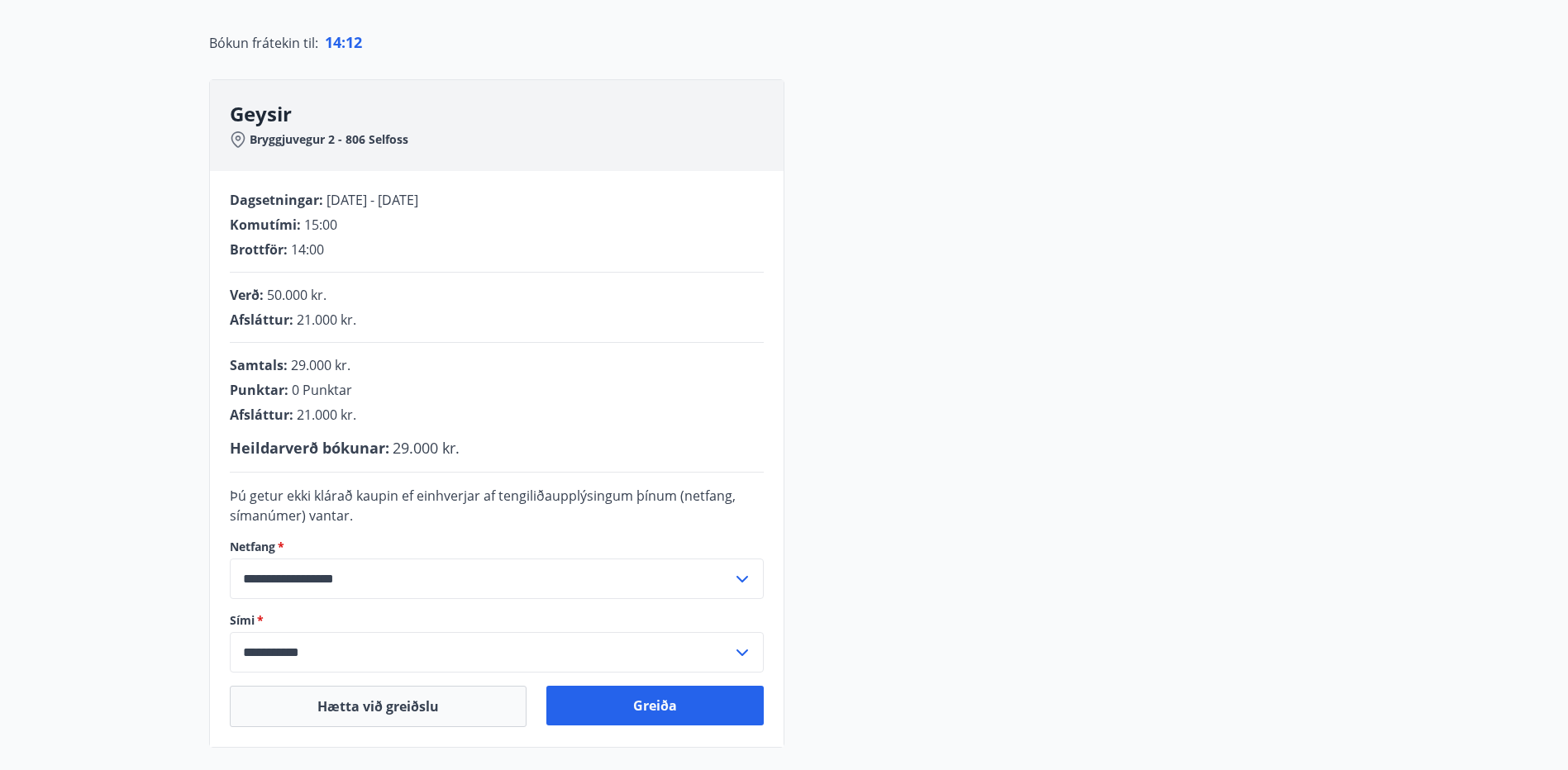
scroll to position [248, 0]
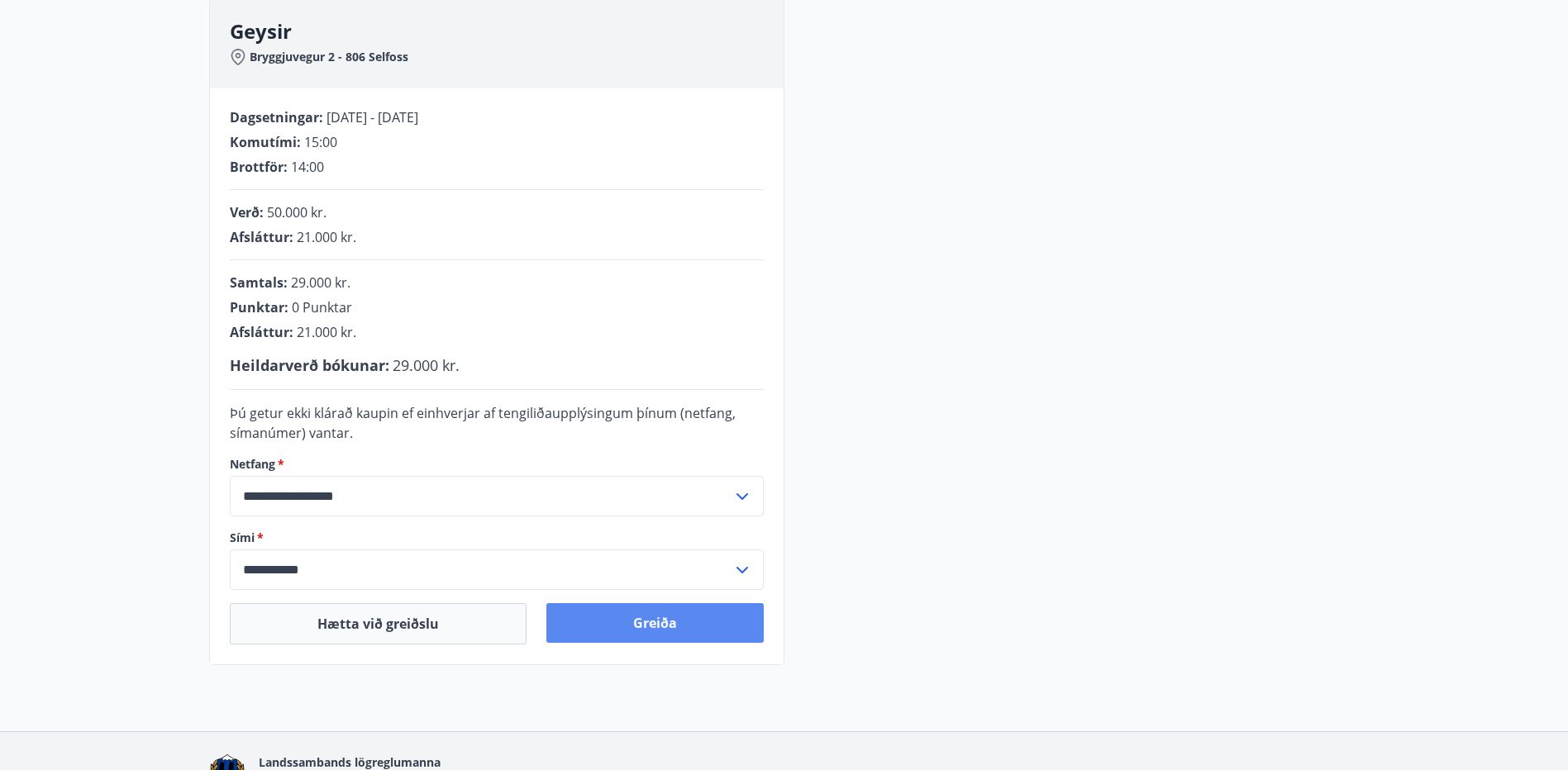
click at [697, 625] on button "Greiða" at bounding box center [655, 623] width 217 height 39
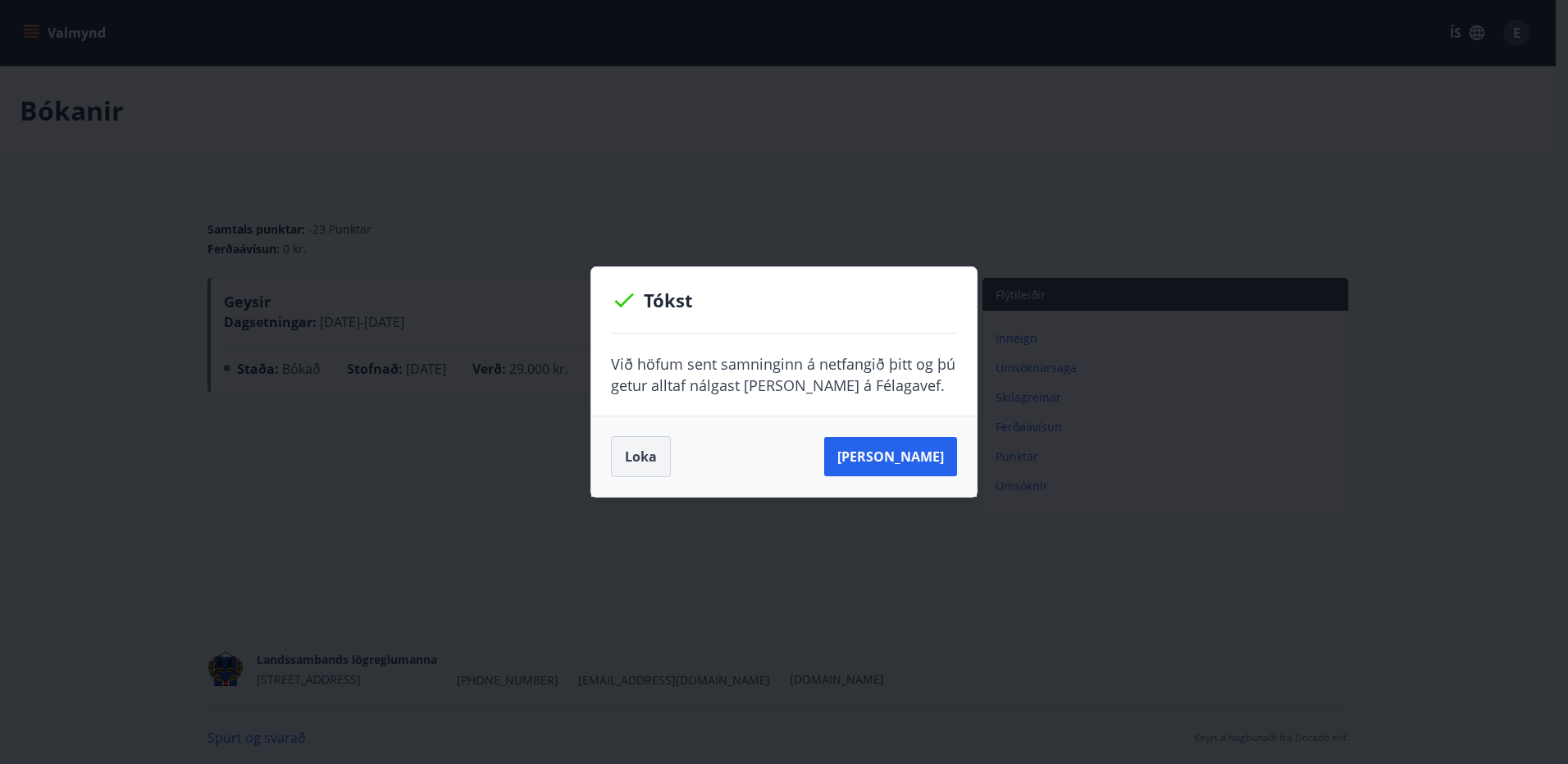
click at [648, 457] on button "Loka" at bounding box center [641, 456] width 60 height 41
